Goal: Information Seeking & Learning: Check status

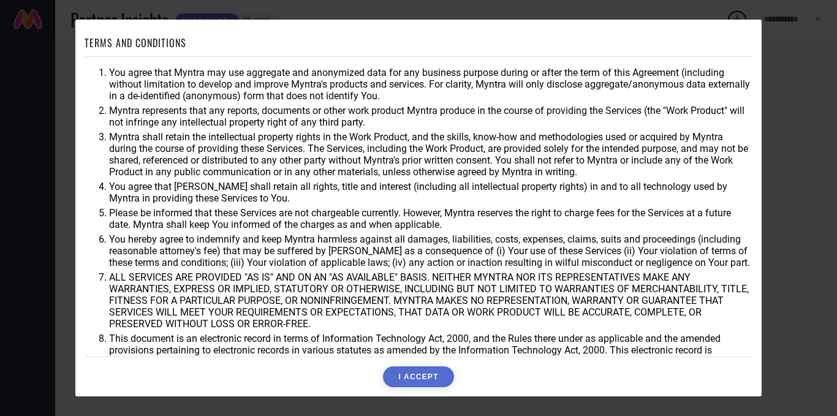
scroll to position [32, 0]
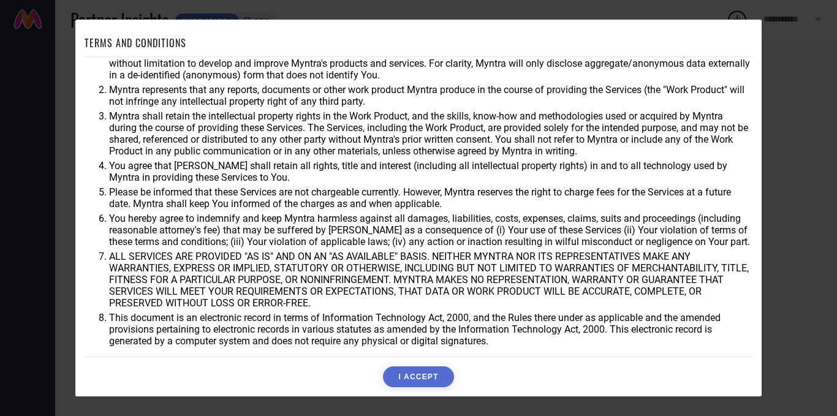
click at [407, 376] on button "I ACCEPT" at bounding box center [418, 376] width 70 height 21
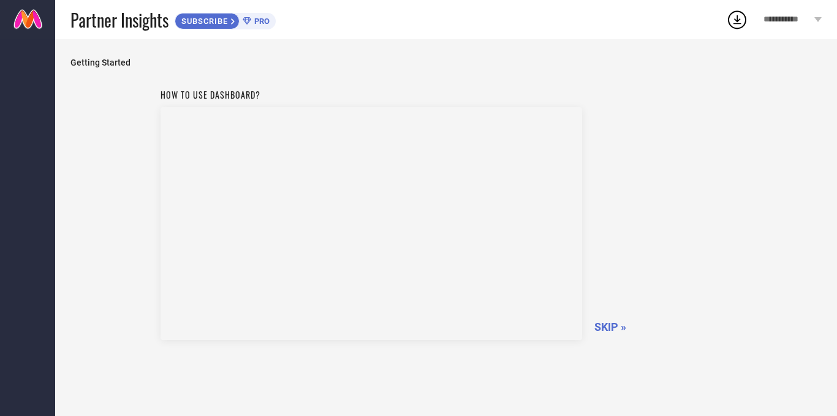
click at [612, 327] on span "SKIP »" at bounding box center [610, 326] width 32 height 13
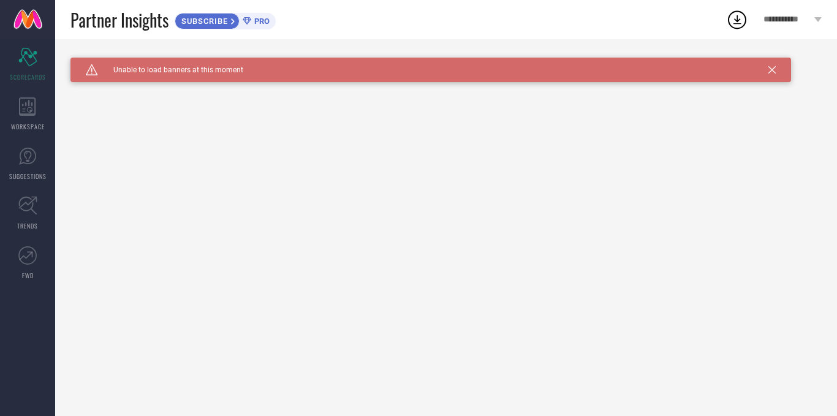
click at [300, 71] on div "Caution Created with Sketch. Unable to load banners at this moment" at bounding box center [430, 70] width 721 height 25
click at [202, 15] on div "SUBSCRIBE" at bounding box center [207, 21] width 65 height 17
click at [262, 21] on span "PRO" at bounding box center [260, 21] width 18 height 9
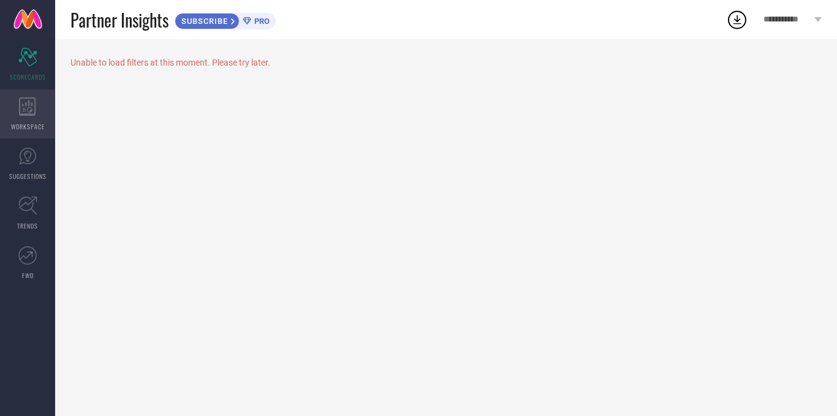
click at [30, 124] on span "WORKSPACE" at bounding box center [28, 126] width 34 height 9
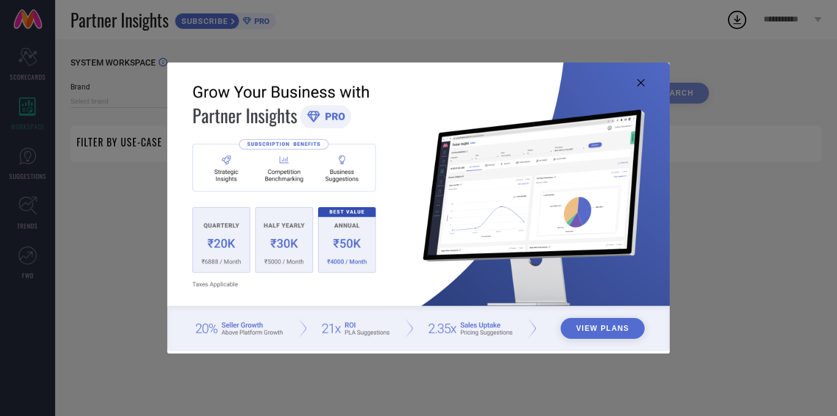
type input "1 STOP FASHION"
type input "All"
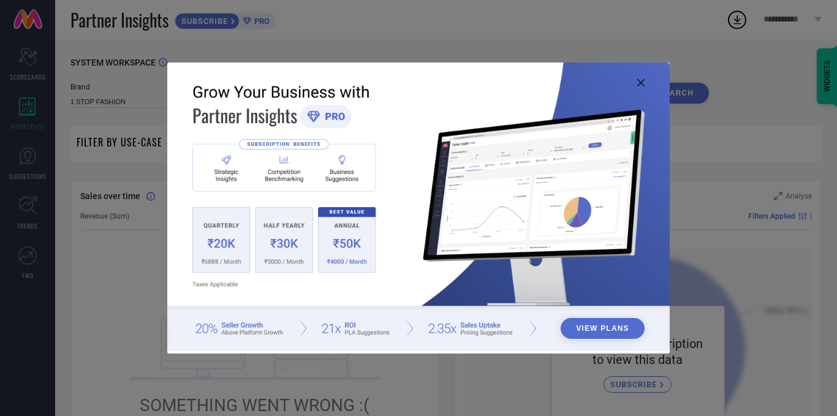
click at [640, 80] on icon at bounding box center [640, 82] width 7 height 7
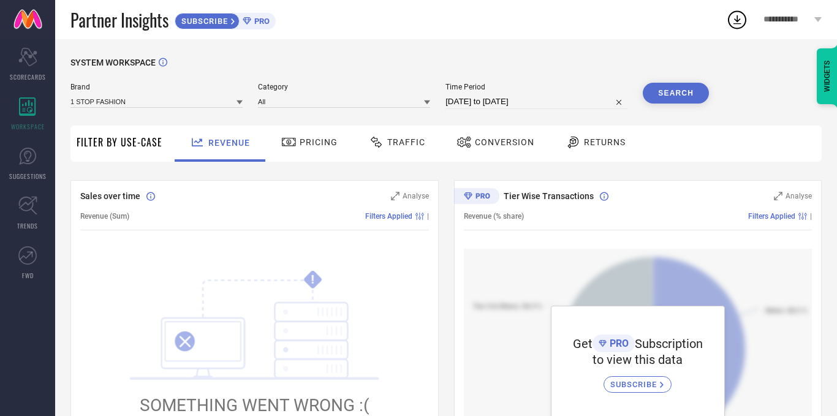
click at [301, 140] on span "Pricing" at bounding box center [319, 142] width 38 height 10
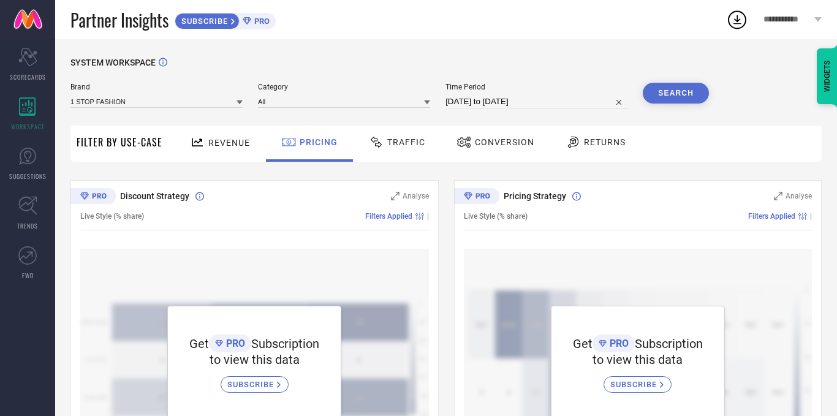
click at [411, 152] on div "Traffic" at bounding box center [397, 142] width 63 height 21
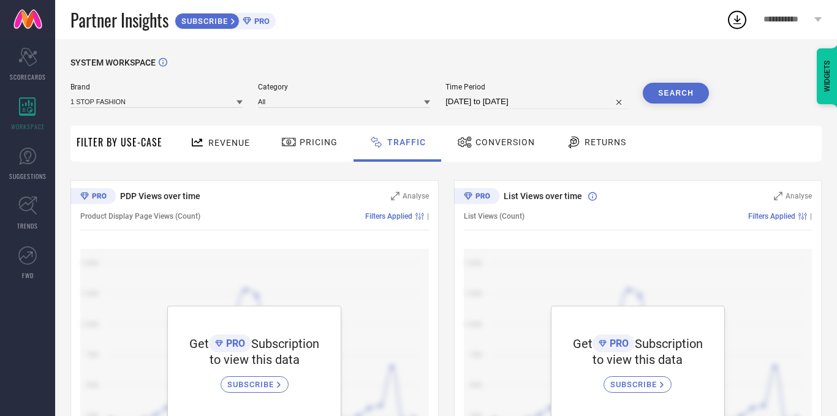
click at [487, 151] on div "Conversion" at bounding box center [496, 142] width 84 height 21
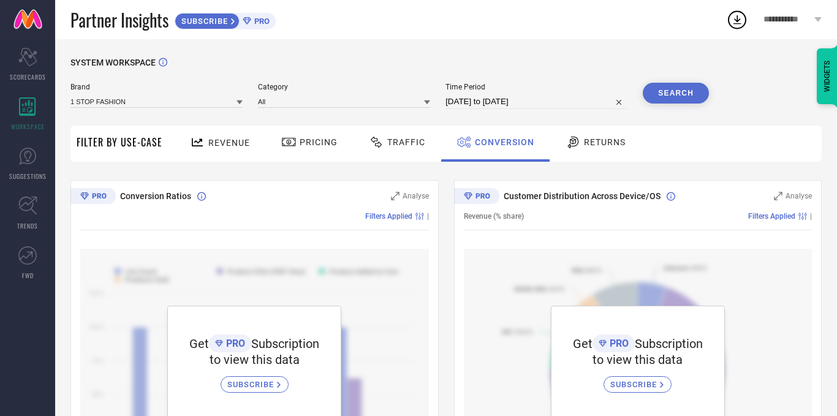
click at [597, 147] on span "Returns" at bounding box center [605, 142] width 42 height 10
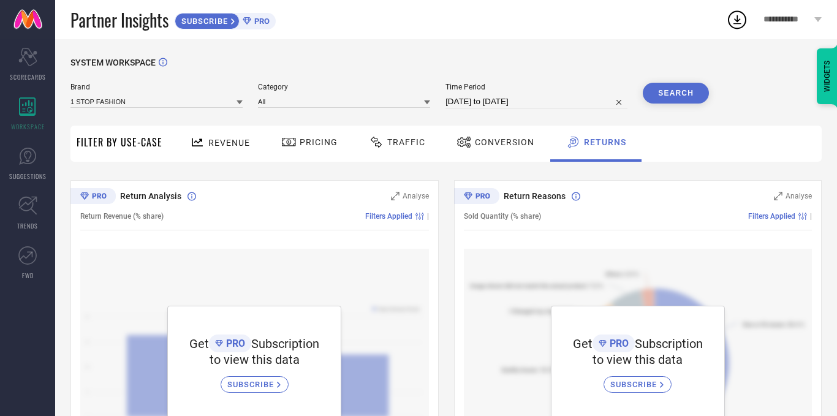
click at [122, 140] on span "Filter By Use-Case" at bounding box center [120, 142] width 86 height 15
click at [44, 216] on link "TRENDS" at bounding box center [27, 213] width 55 height 49
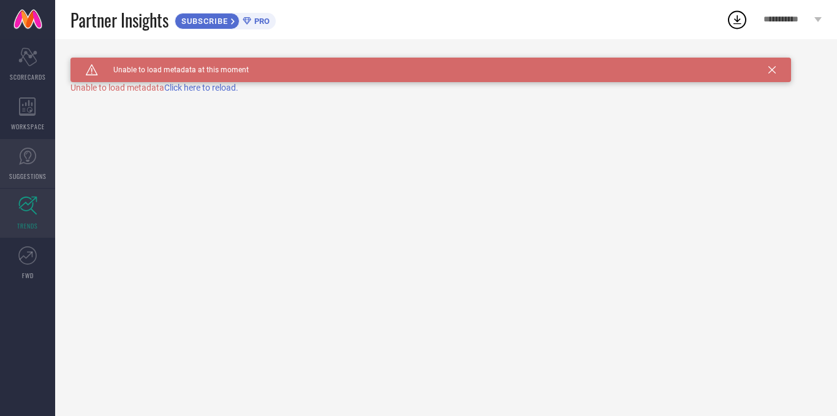
click at [31, 174] on span "SUGGESTIONS" at bounding box center [27, 176] width 37 height 9
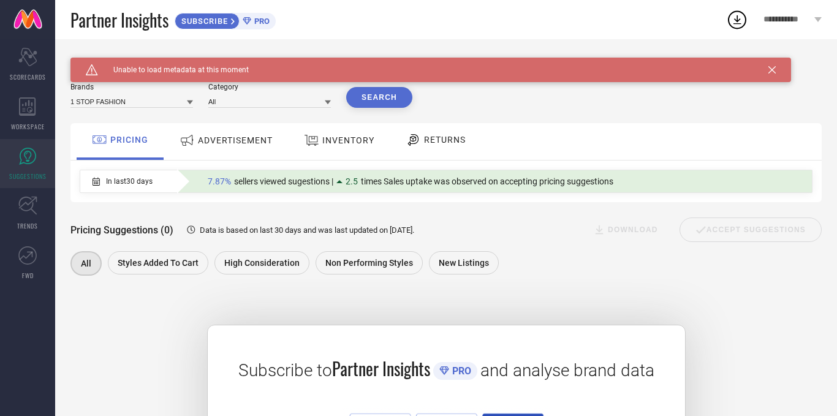
click at [238, 138] on span "ADVERTISEMENT" at bounding box center [235, 140] width 75 height 10
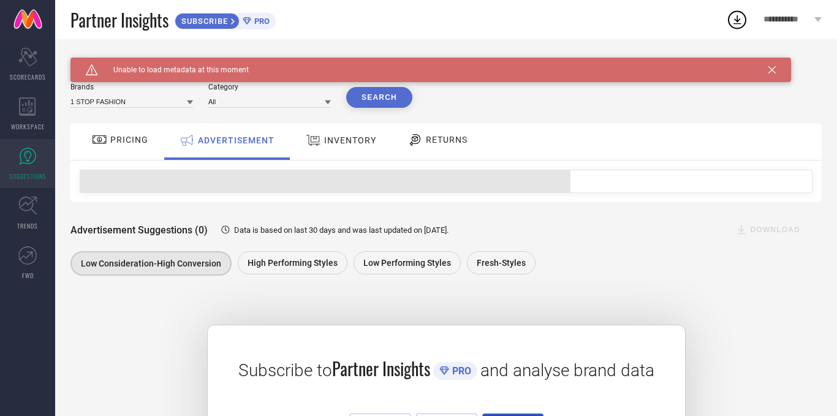
click at [345, 148] on div "INVENTORY" at bounding box center [341, 140] width 77 height 22
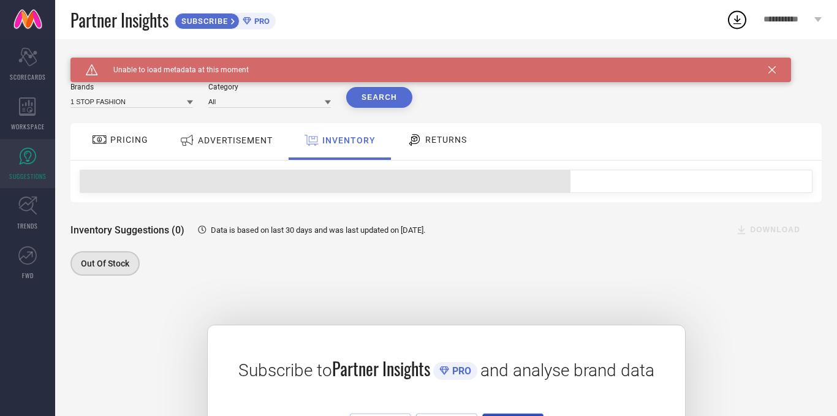
click at [459, 140] on span "RETURNS" at bounding box center [446, 140] width 42 height 10
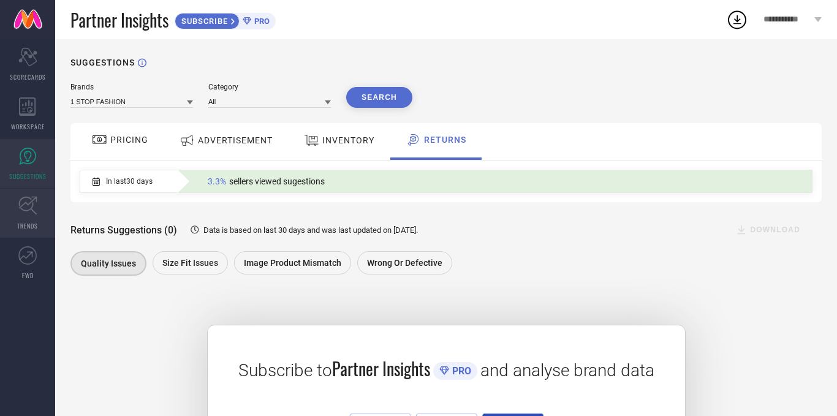
click at [29, 208] on icon at bounding box center [27, 205] width 19 height 19
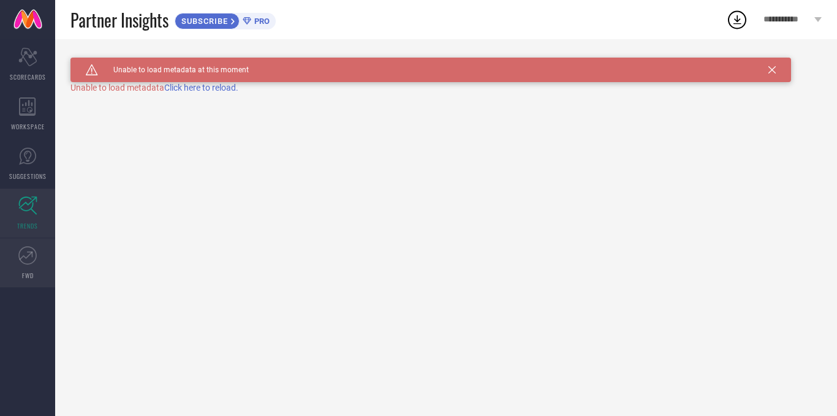
click at [18, 263] on link "FWD" at bounding box center [27, 262] width 55 height 49
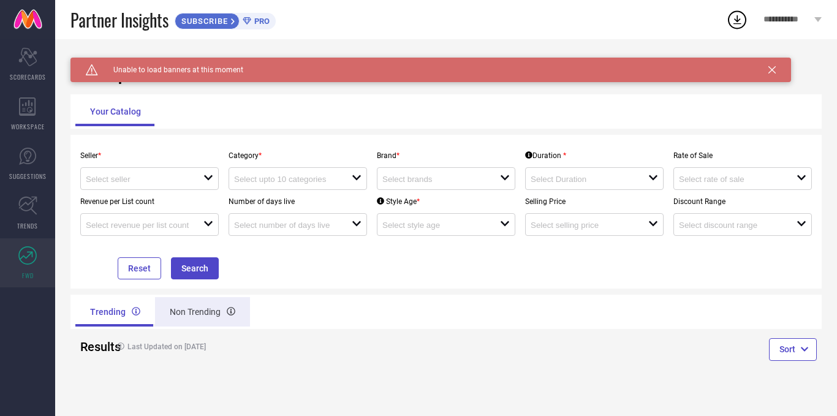
click at [198, 316] on div "Non Trending" at bounding box center [202, 311] width 95 height 29
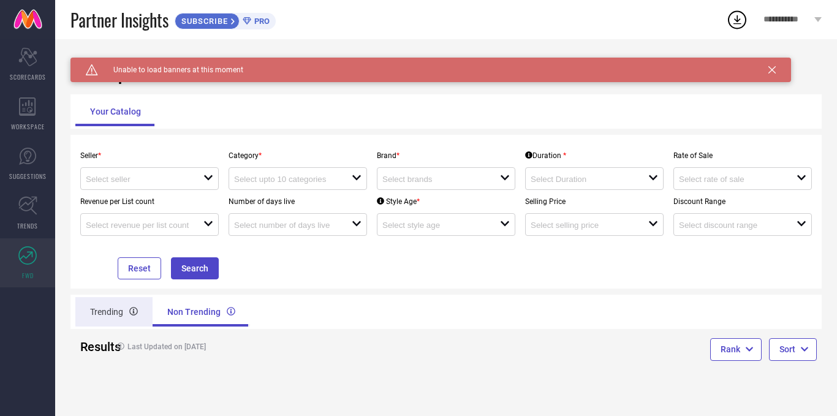
click at [112, 318] on div "Trending" at bounding box center [113, 311] width 77 height 29
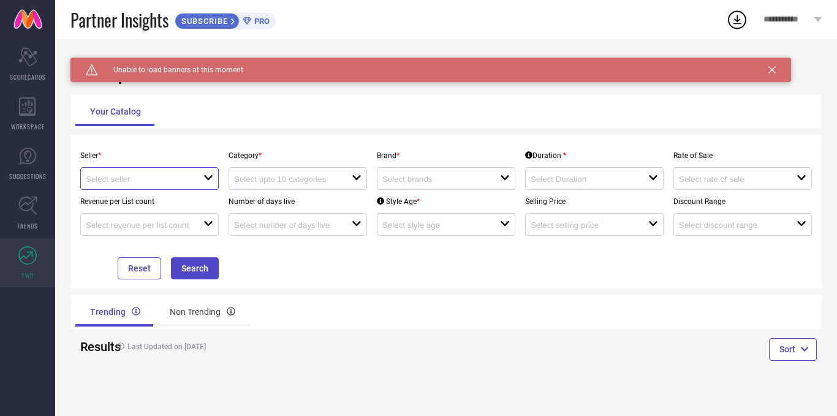
click at [164, 181] on input at bounding box center [139, 179] width 106 height 9
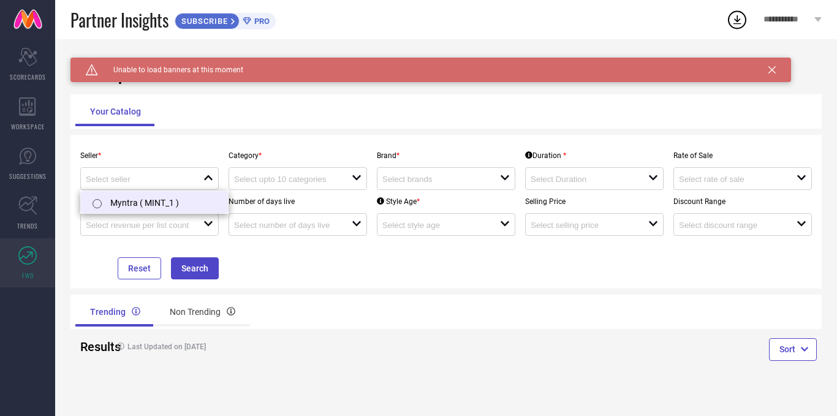
click at [169, 205] on li "Myntra ( MINT_1 )" at bounding box center [154, 202] width 147 height 22
type input "Myntra ( MINT_1 )"
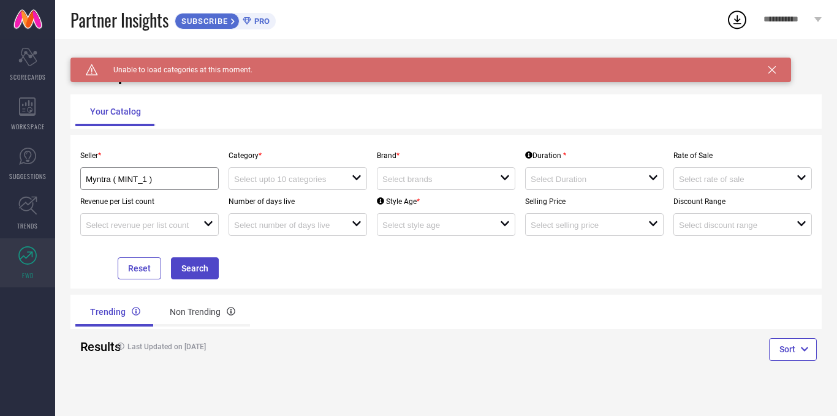
click at [289, 274] on div "Seller * Myntra ( MINT_1 ) Category * open Brand * open Duration * open Rate of…" at bounding box center [445, 211] width 741 height 135
click at [357, 176] on icon "open" at bounding box center [357, 178] width 10 height 10
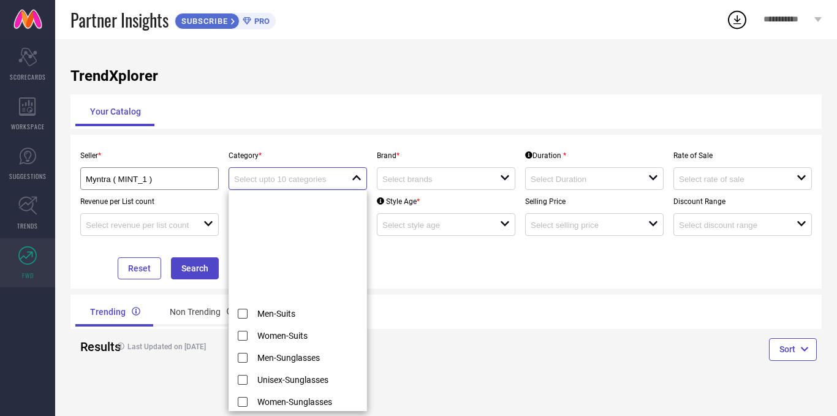
scroll to position [7060, 0]
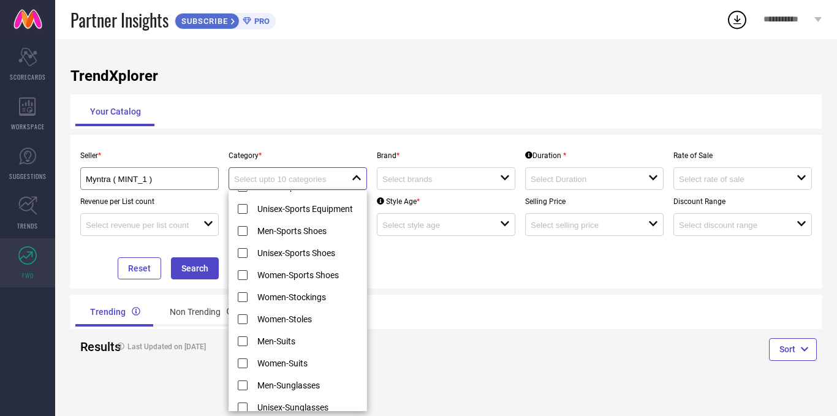
click at [287, 176] on input at bounding box center [287, 179] width 106 height 9
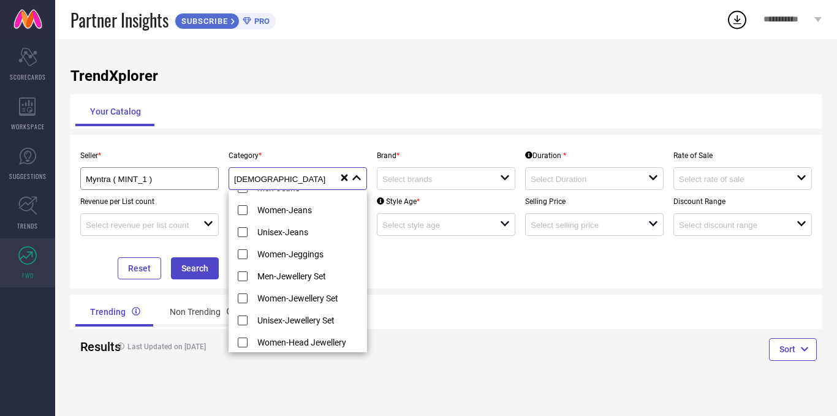
scroll to position [7, 0]
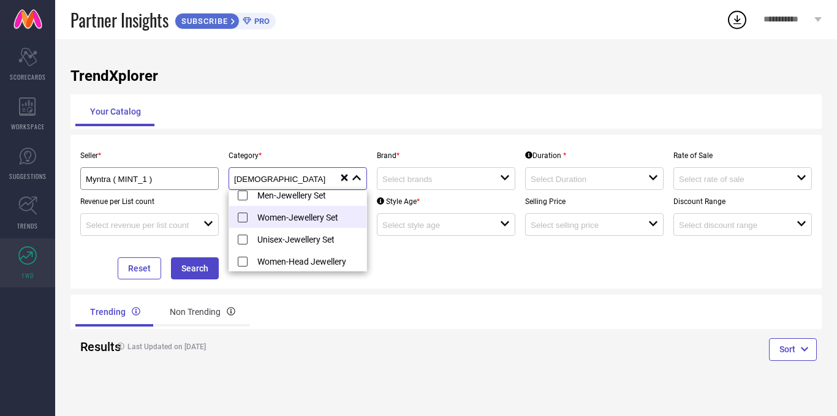
type input "jew"
click at [309, 218] on li "Women-Jewellery Set" at bounding box center [302, 217] width 147 height 22
click at [395, 252] on div "Seller * Myntra ( MINT_1 ) Category * jew reset Brand * open Duration * open Ra…" at bounding box center [445, 211] width 741 height 135
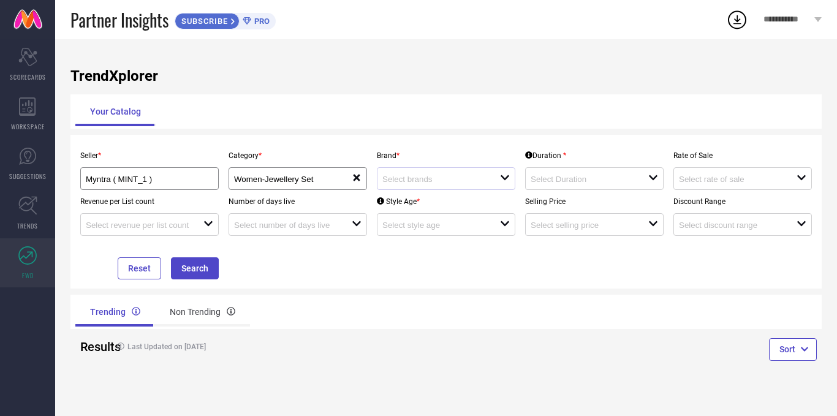
click at [503, 183] on icon "open" at bounding box center [505, 178] width 10 height 10
click at [495, 271] on div "Seller * Myntra ( MINT_1 ) Category * Women-Jewellery Set reset Brand * close D…" at bounding box center [445, 211] width 741 height 135
click at [664, 174] on div "Duration * open" at bounding box center [594, 167] width 148 height 46
click at [661, 176] on div "open" at bounding box center [594, 178] width 138 height 23
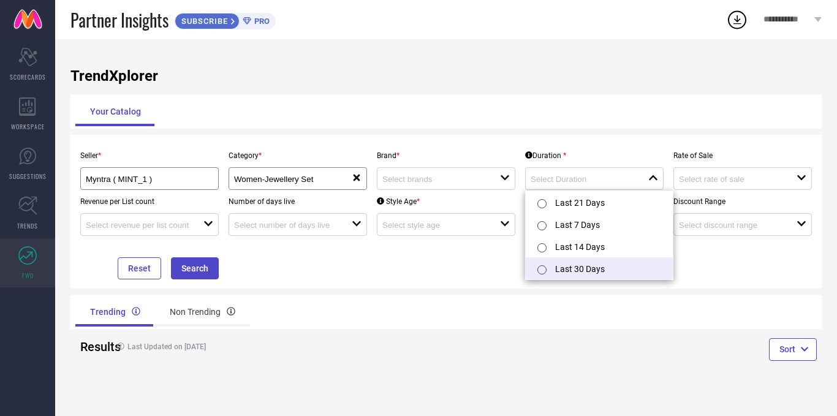
click at [575, 273] on li "Last 30 Days" at bounding box center [599, 268] width 147 height 22
type input "Last 30 Days"
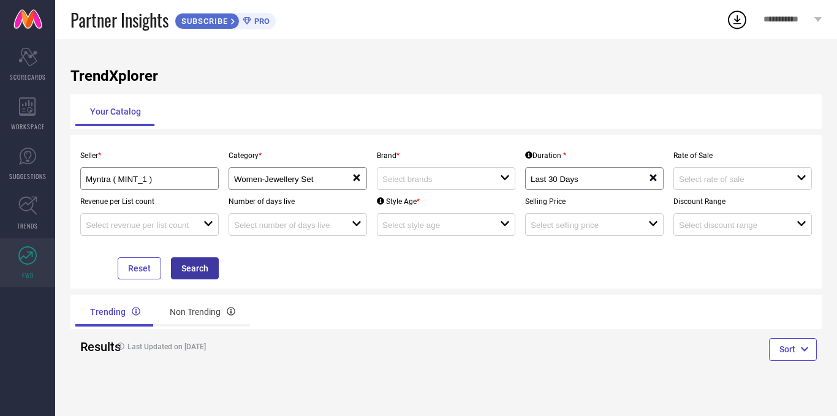
click at [192, 273] on button "Search" at bounding box center [195, 268] width 48 height 22
click at [480, 173] on div at bounding box center [441, 179] width 118 height 12
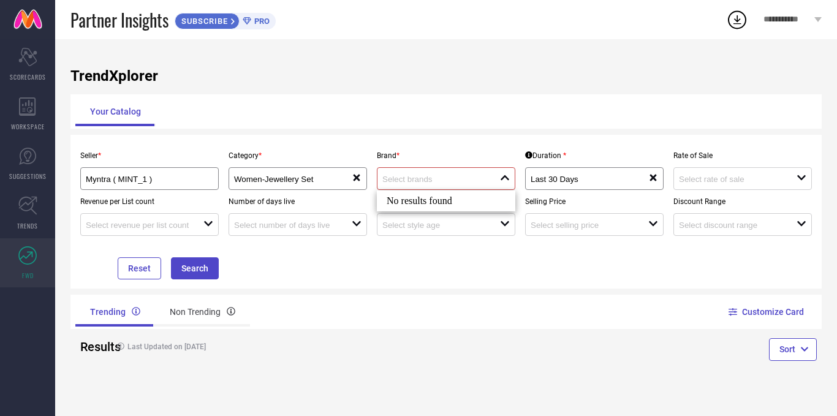
click at [476, 192] on div "No results found" at bounding box center [446, 201] width 138 height 21
click at [479, 197] on div "No results found" at bounding box center [446, 201] width 138 height 21
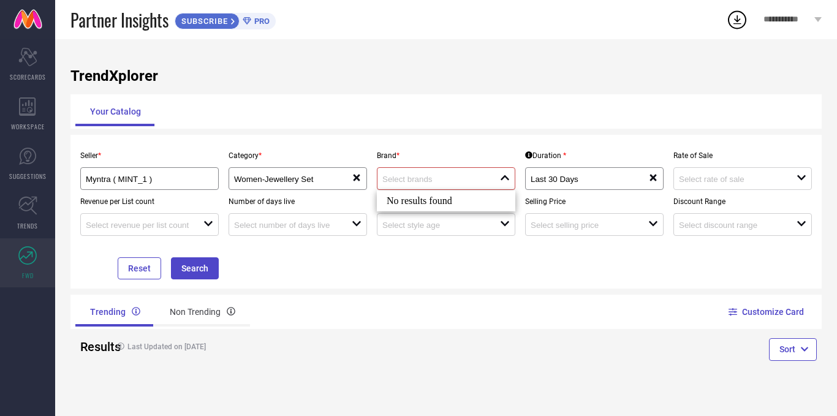
click at [466, 240] on div "Seller * Myntra ( MINT_1 ) Category * Women-Jewellery Set reset Brand * close D…" at bounding box center [445, 211] width 741 height 135
click at [471, 238] on div "Seller * Myntra ( MINT_1 ) Category * Women-Jewellery Set reset Brand * open Du…" at bounding box center [445, 211] width 741 height 135
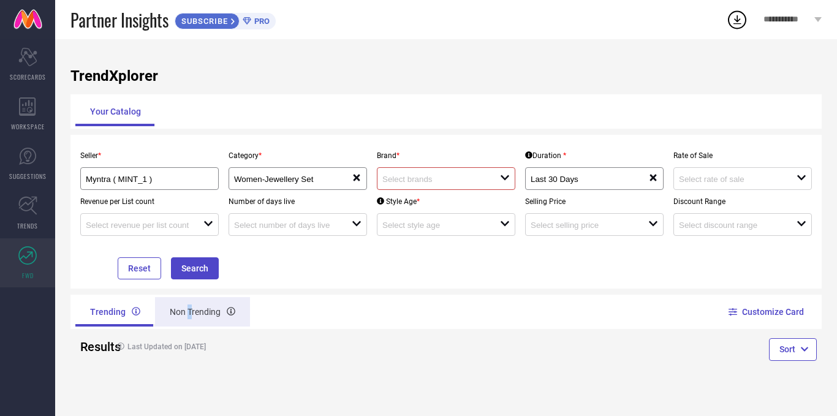
click at [189, 304] on div "Non Trending" at bounding box center [202, 311] width 95 height 29
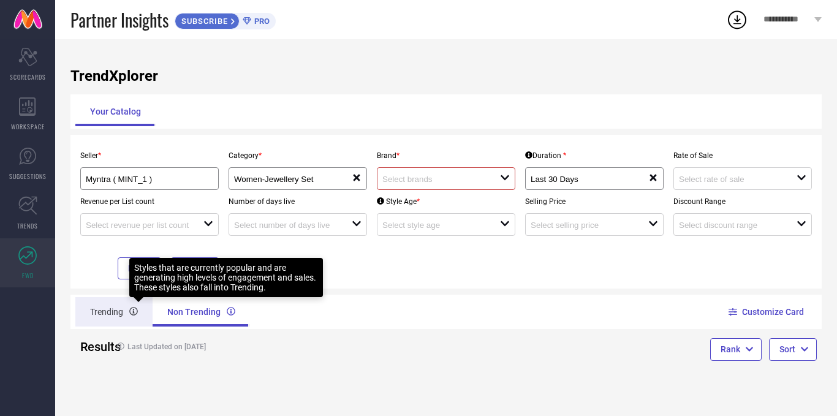
click at [137, 314] on icon at bounding box center [133, 311] width 9 height 9
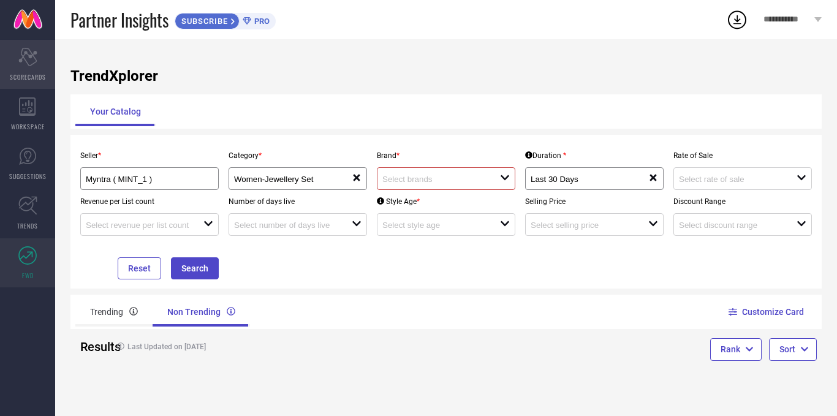
click at [27, 66] on icon "Scorecard" at bounding box center [27, 57] width 19 height 18
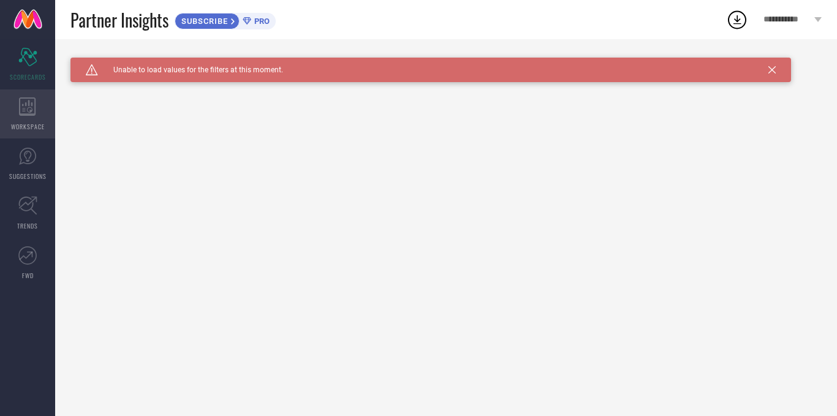
click at [35, 104] on icon at bounding box center [27, 106] width 17 height 18
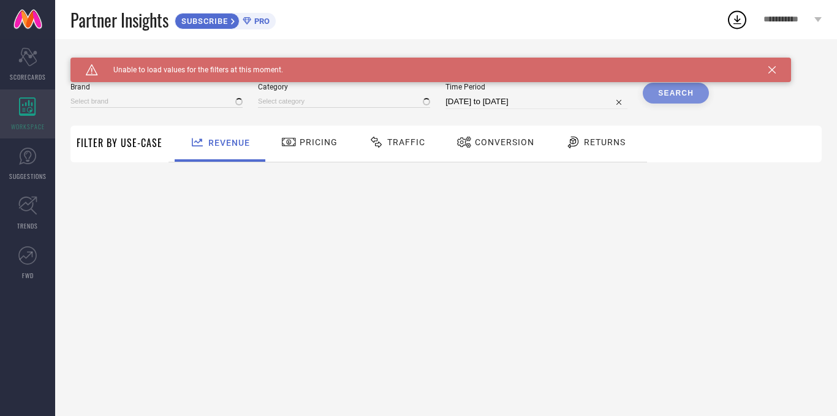
type input "1 STOP FASHION"
type input "All"
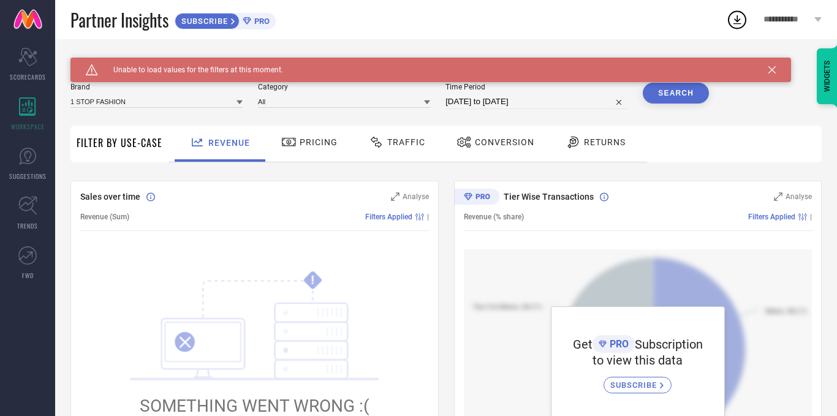
click at [297, 142] on div at bounding box center [290, 142] width 18 height 15
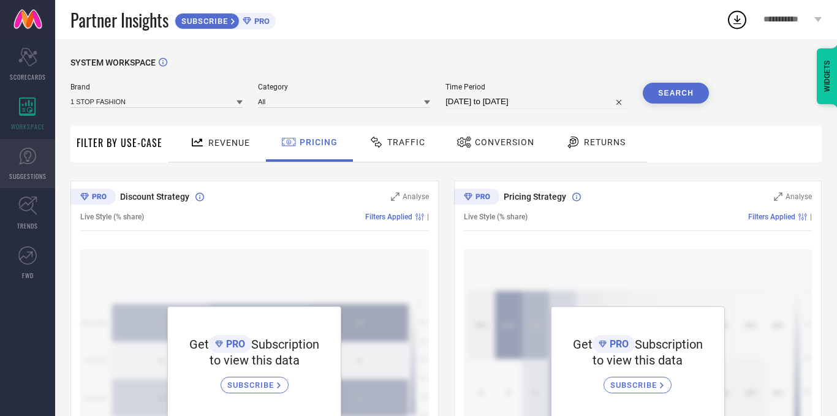
click at [33, 162] on icon at bounding box center [27, 156] width 18 height 18
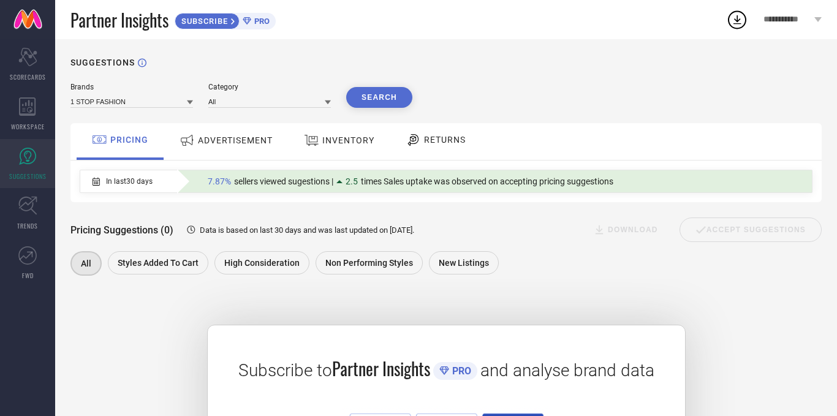
click at [222, 141] on span "ADVERTISEMENT" at bounding box center [235, 140] width 75 height 10
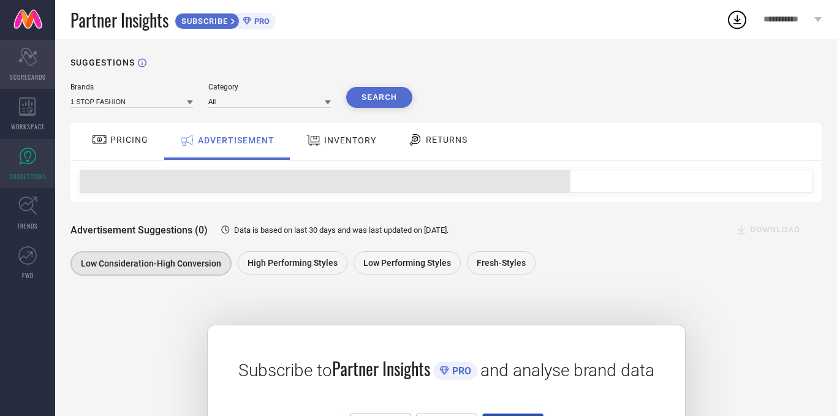
click at [30, 64] on icon "Scorecard" at bounding box center [27, 57] width 19 height 18
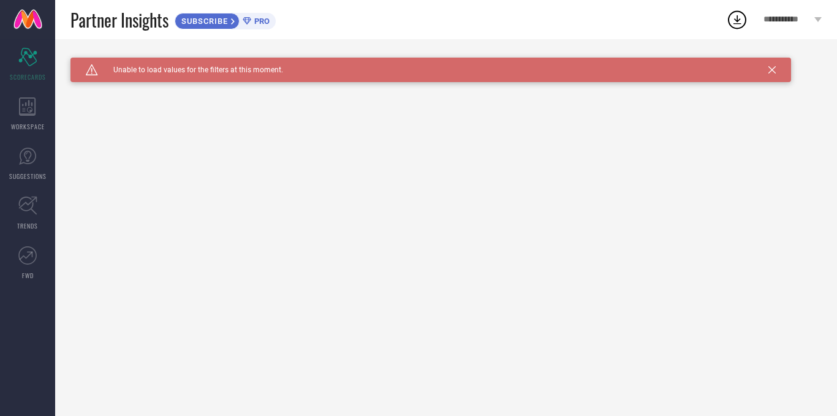
drag, startPoint x: 204, startPoint y: 69, endPoint x: 127, endPoint y: 62, distance: 77.5
click at [202, 69] on span "Unable to load values for the filters at this moment." at bounding box center [190, 70] width 185 height 9
click at [89, 70] on icon at bounding box center [92, 69] width 12 height 11
click at [205, 20] on span "SUBSCRIBE" at bounding box center [203, 21] width 56 height 9
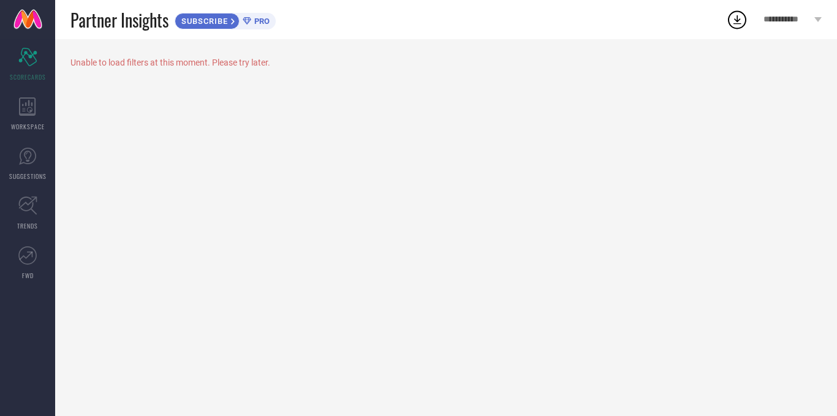
click at [268, 19] on span "PRO" at bounding box center [260, 21] width 18 height 9
click at [741, 23] on icon at bounding box center [737, 20] width 22 height 22
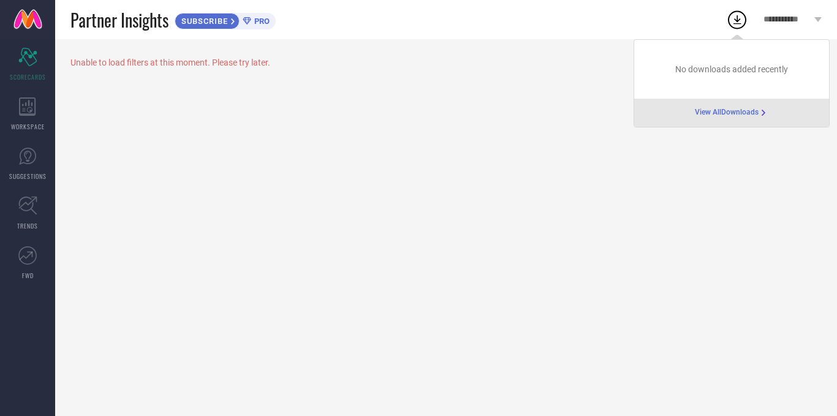
click at [713, 115] on span "View All Downloads" at bounding box center [727, 113] width 64 height 10
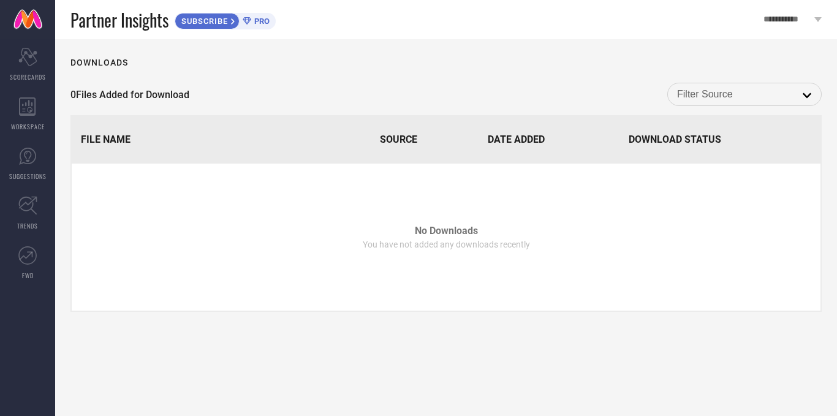
click at [404, 135] on span "Source" at bounding box center [398, 140] width 37 height 12
click at [530, 142] on span "Date Added" at bounding box center [516, 140] width 57 height 12
